Goal: Task Accomplishment & Management: Use online tool/utility

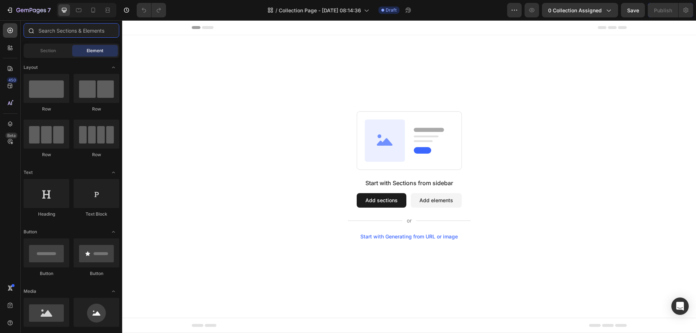
click at [88, 35] on input "text" at bounding box center [72, 30] width 96 height 15
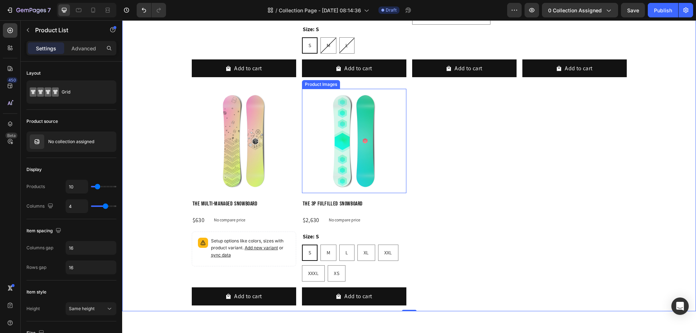
scroll to position [602, 0]
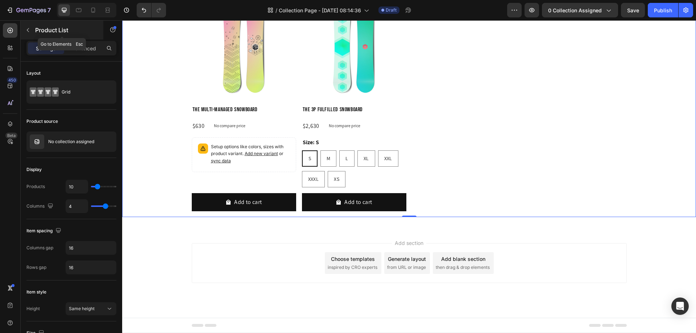
click at [27, 31] on icon "button" at bounding box center [28, 30] width 6 height 6
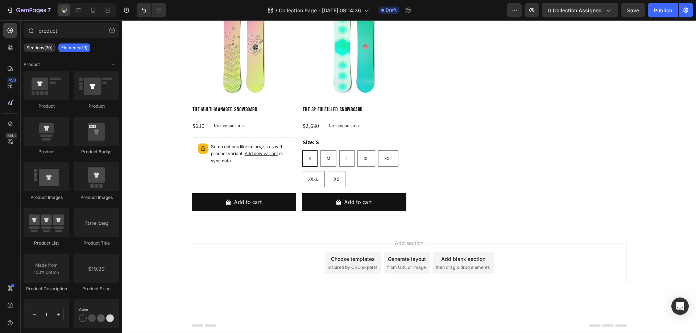
click at [87, 38] on div "product" at bounding box center [72, 31] width 102 height 17
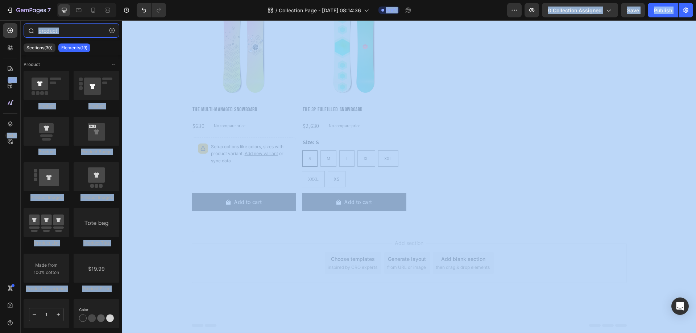
click at [75, 33] on input "product" at bounding box center [72, 30] width 96 height 15
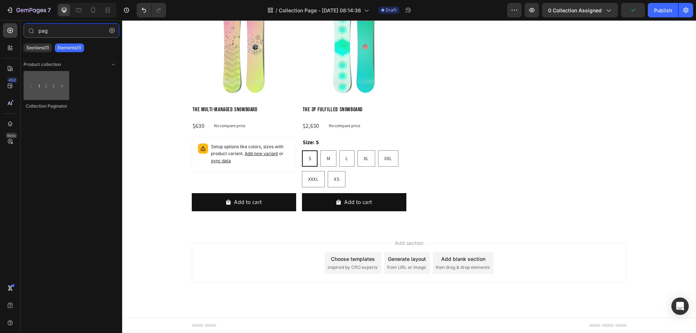
type input "pag"
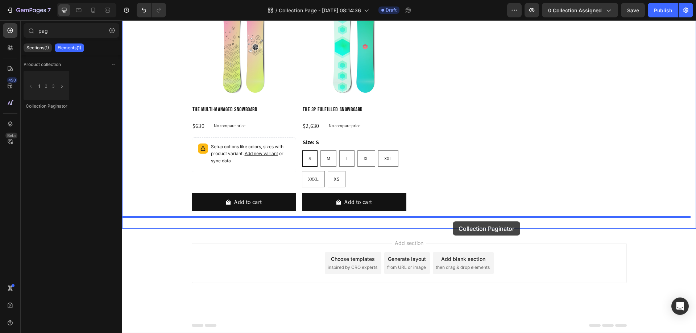
drag, startPoint x: 171, startPoint y: 116, endPoint x: 453, endPoint y: 222, distance: 301.3
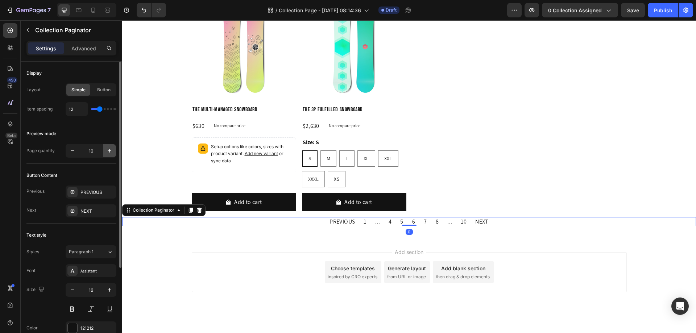
click at [108, 150] on icon "button" at bounding box center [109, 150] width 7 height 7
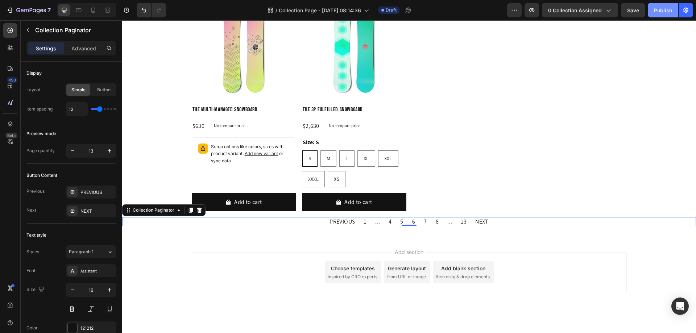
click at [662, 14] on div "Publish" at bounding box center [663, 11] width 18 height 8
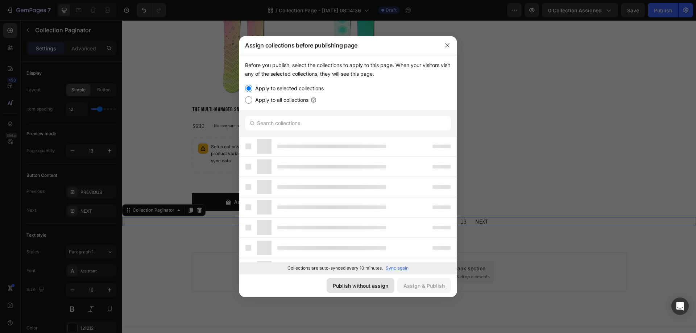
click at [380, 289] on div "Publish without assign" at bounding box center [360, 286] width 55 height 8
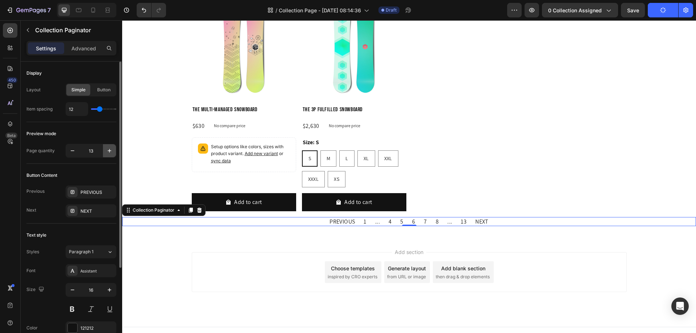
click at [108, 149] on icon "button" at bounding box center [109, 150] width 7 height 7
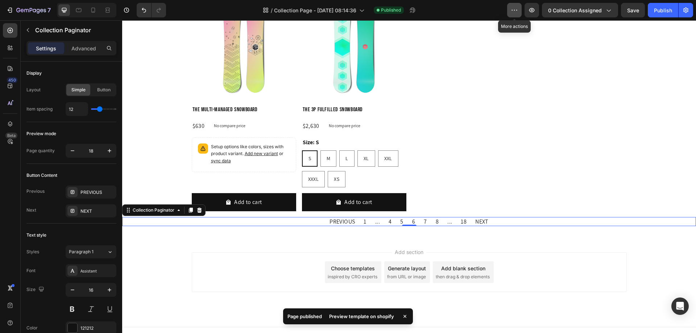
click at [515, 10] on icon "button" at bounding box center [514, 10] width 7 height 7
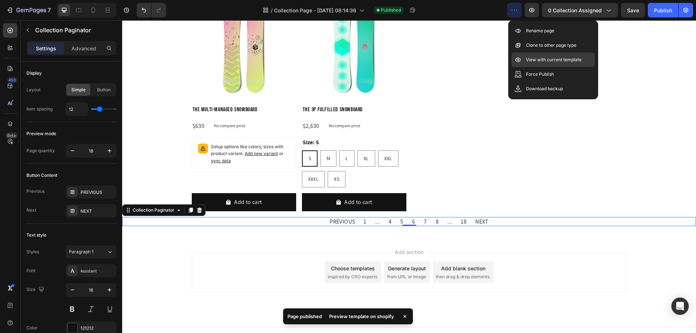
click at [532, 61] on p "View with current template" at bounding box center [553, 59] width 55 height 7
click at [534, 63] on p "View with current template" at bounding box center [553, 59] width 55 height 7
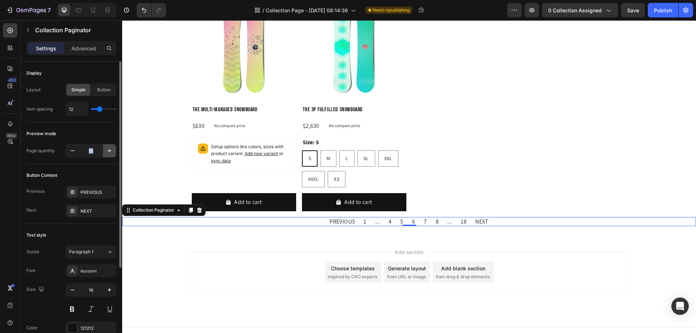
drag, startPoint x: 67, startPoint y: 143, endPoint x: 105, endPoint y: 153, distance: 39.7
click at [105, 153] on div "Preview mode Page quantity 18" at bounding box center [71, 143] width 90 height 42
click at [75, 152] on icon "button" at bounding box center [72, 150] width 7 height 7
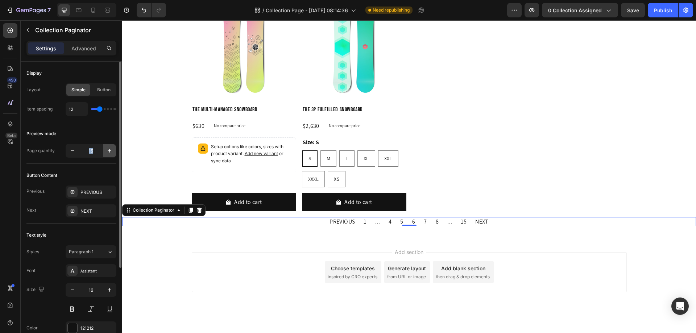
click at [111, 150] on icon "button" at bounding box center [109, 150] width 7 height 7
type input "16"
